Goal: Information Seeking & Learning: Find specific fact

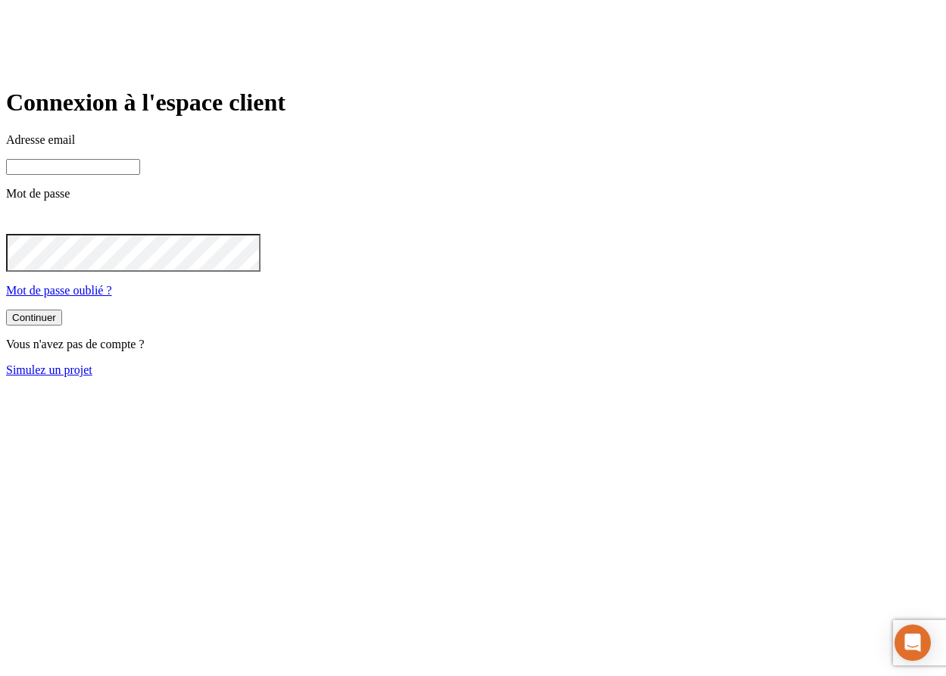
click at [140, 175] on input at bounding box center [73, 167] width 134 height 16
type input "[PERSON_NAME][DOMAIN_NAME][EMAIL_ADDRESS][DOMAIN_NAME]"
click at [62, 327] on button "Continuer" at bounding box center [34, 319] width 56 height 16
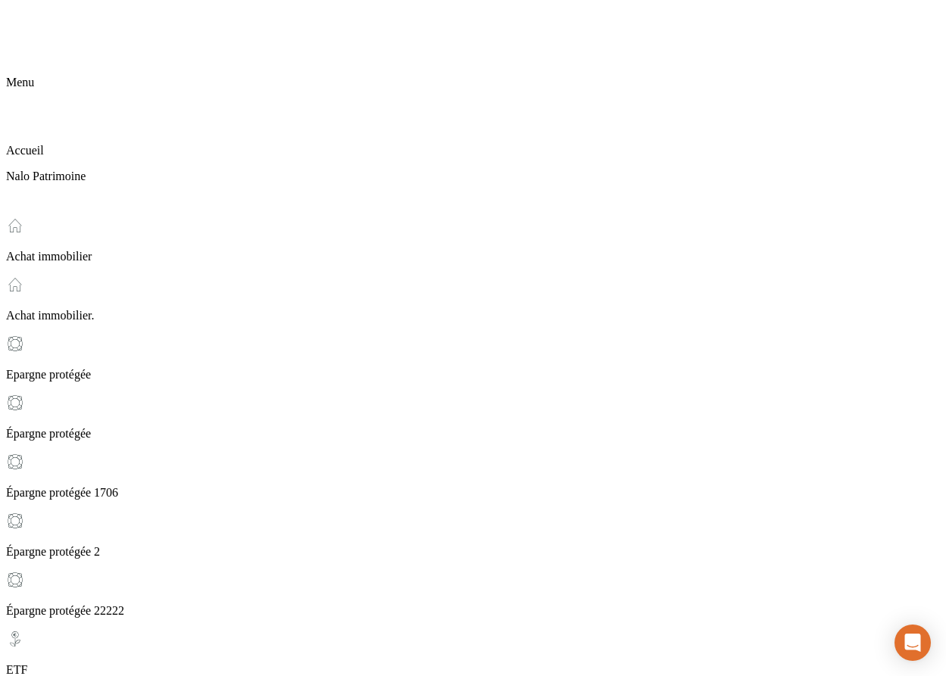
scroll to position [38, 0]
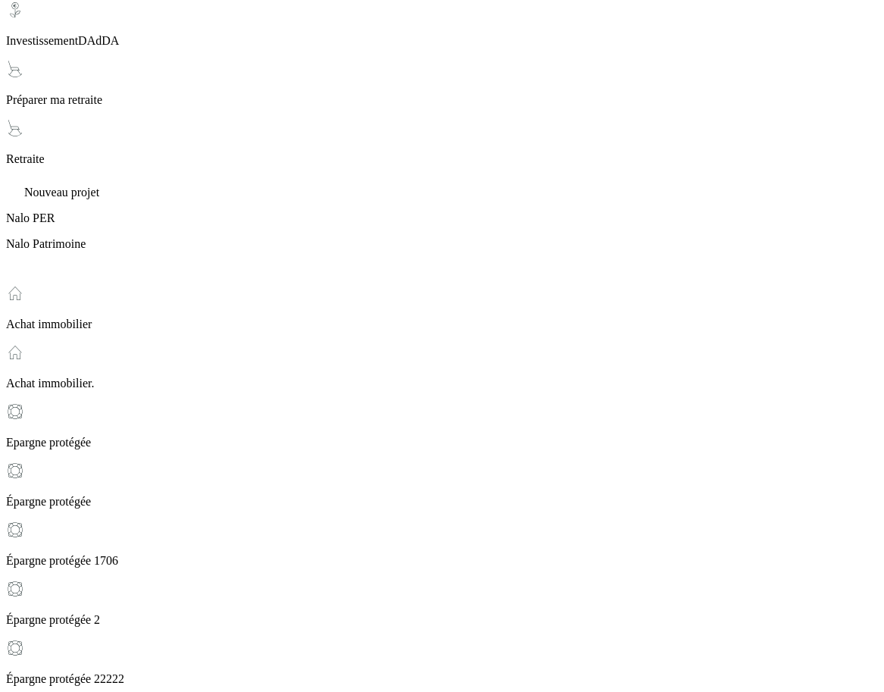
scroll to position [1322, 0]
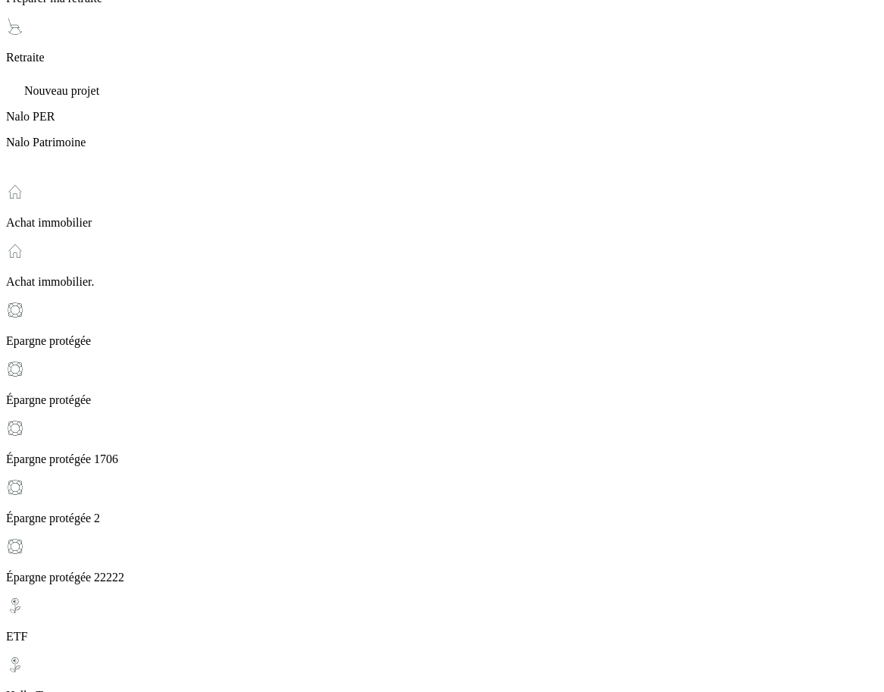
drag, startPoint x: 299, startPoint y: 598, endPoint x: 211, endPoint y: 586, distance: 88.6
copy p "Frais de gestion du contrat Nalo Patrimoine"
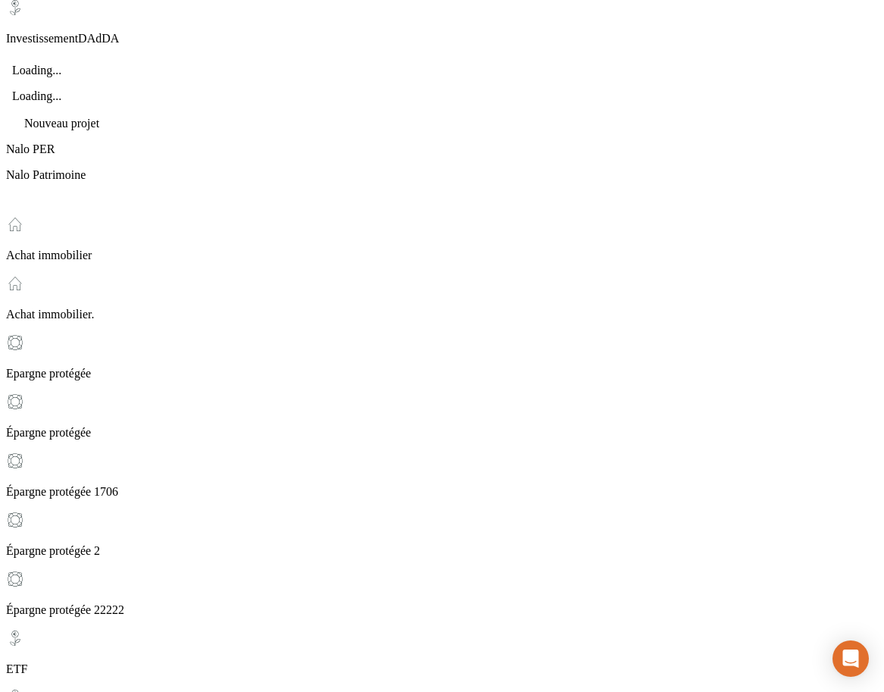
scroll to position [1322, 0]
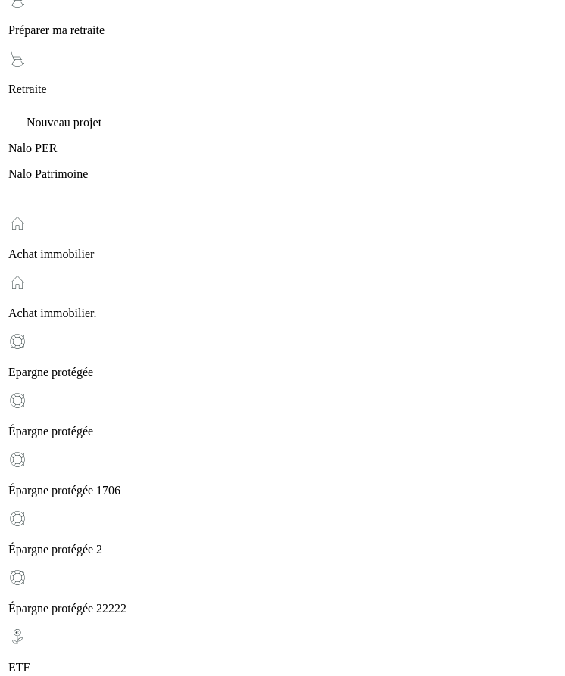
scroll to position [1292, 0]
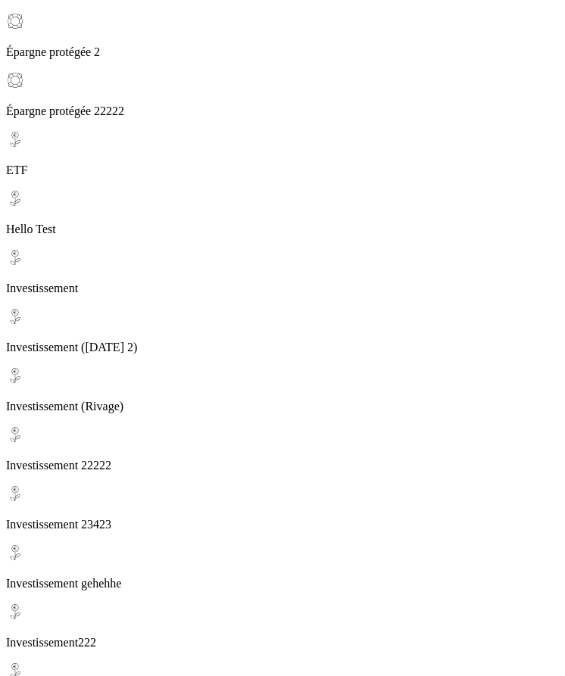
scroll to position [1782, 0]
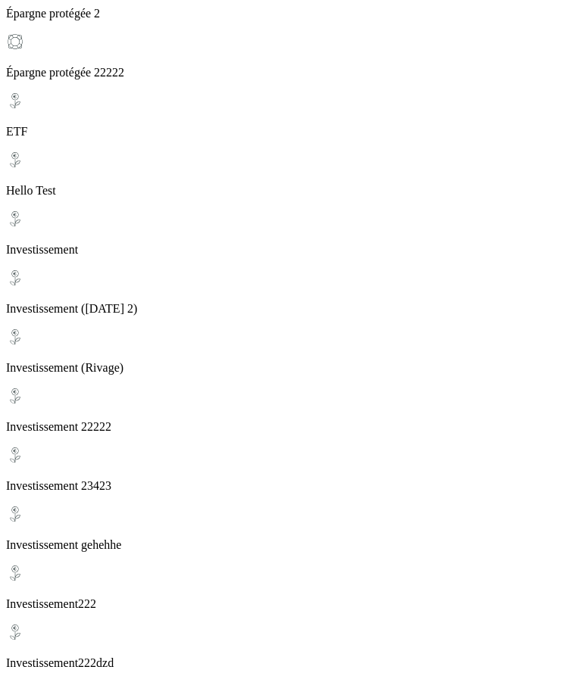
scroll to position [1827, 0]
